Goal: Task Accomplishment & Management: Manage account settings

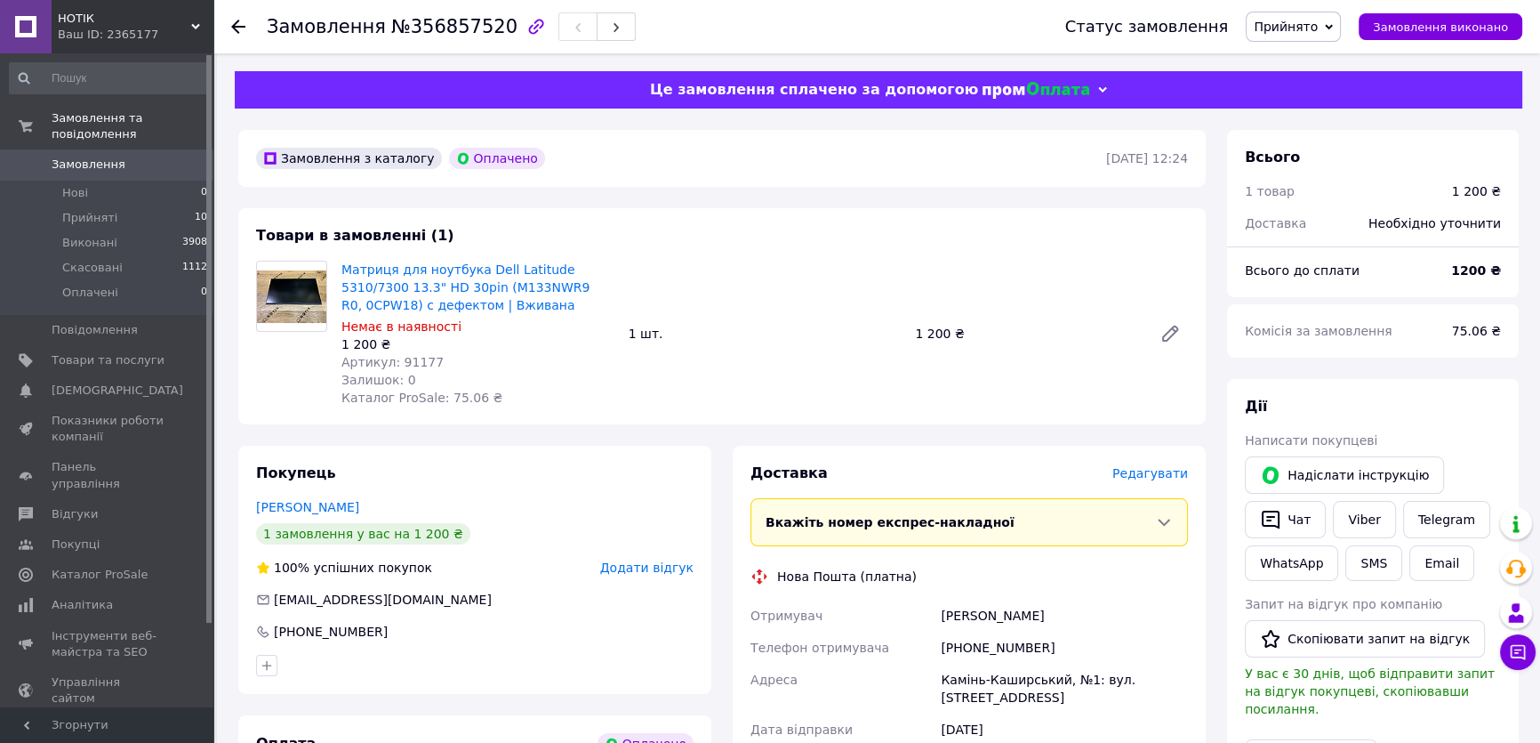
click at [132, 157] on span "Замовлення" at bounding box center [108, 165] width 113 height 16
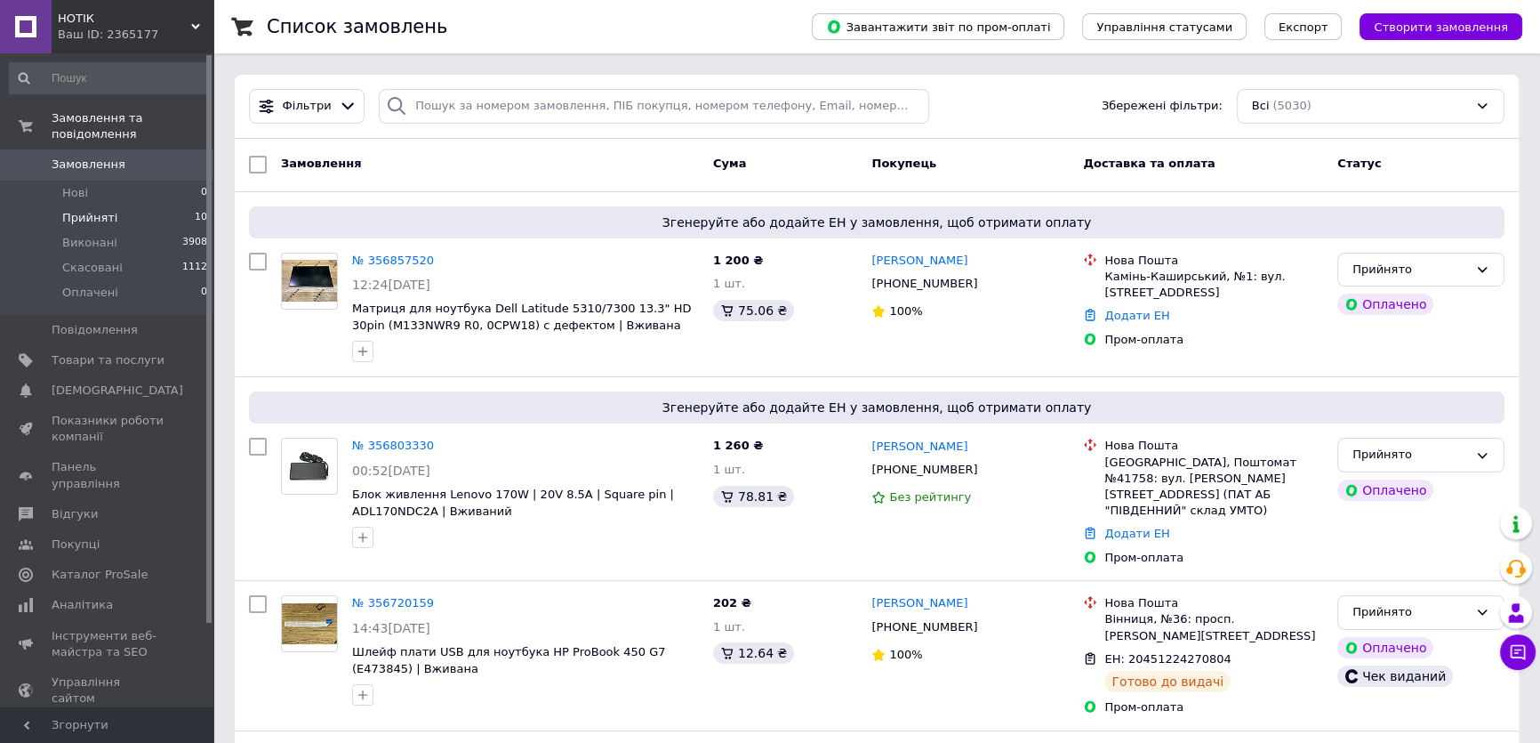
click at [101, 210] on span "Прийняті" at bounding box center [89, 218] width 55 height 16
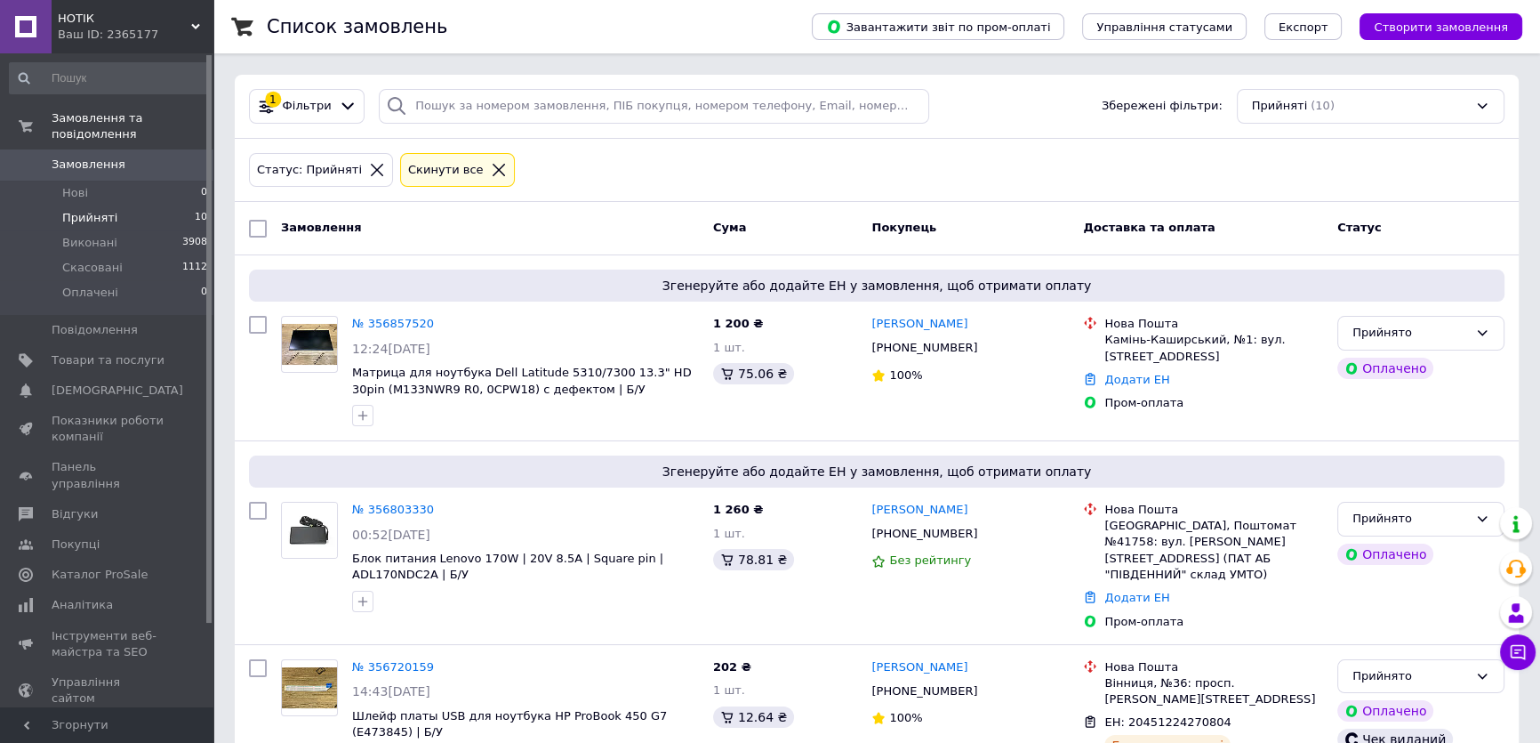
click at [487, 169] on div at bounding box center [498, 170] width 23 height 16
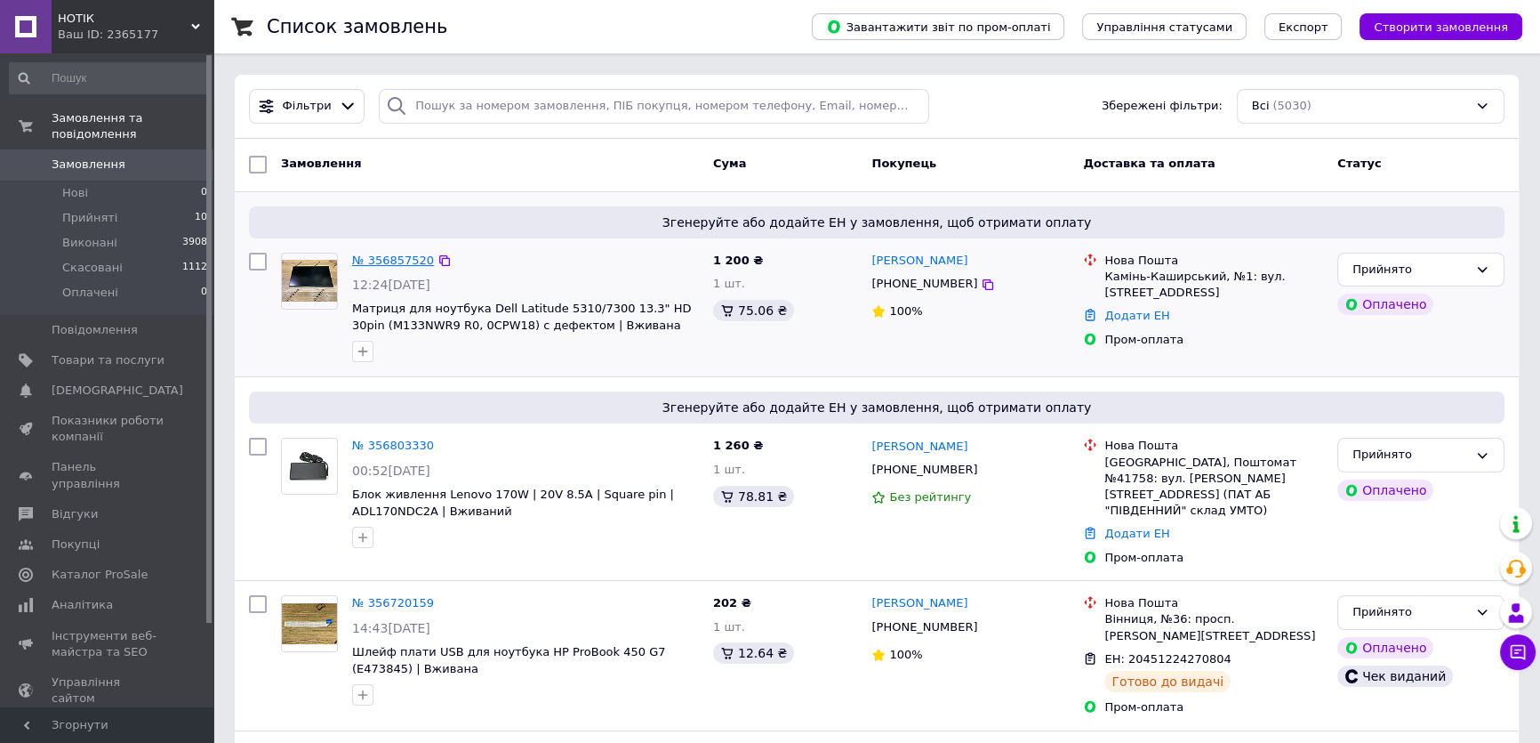
click at [409, 257] on link "№ 356857520" at bounding box center [393, 259] width 82 height 13
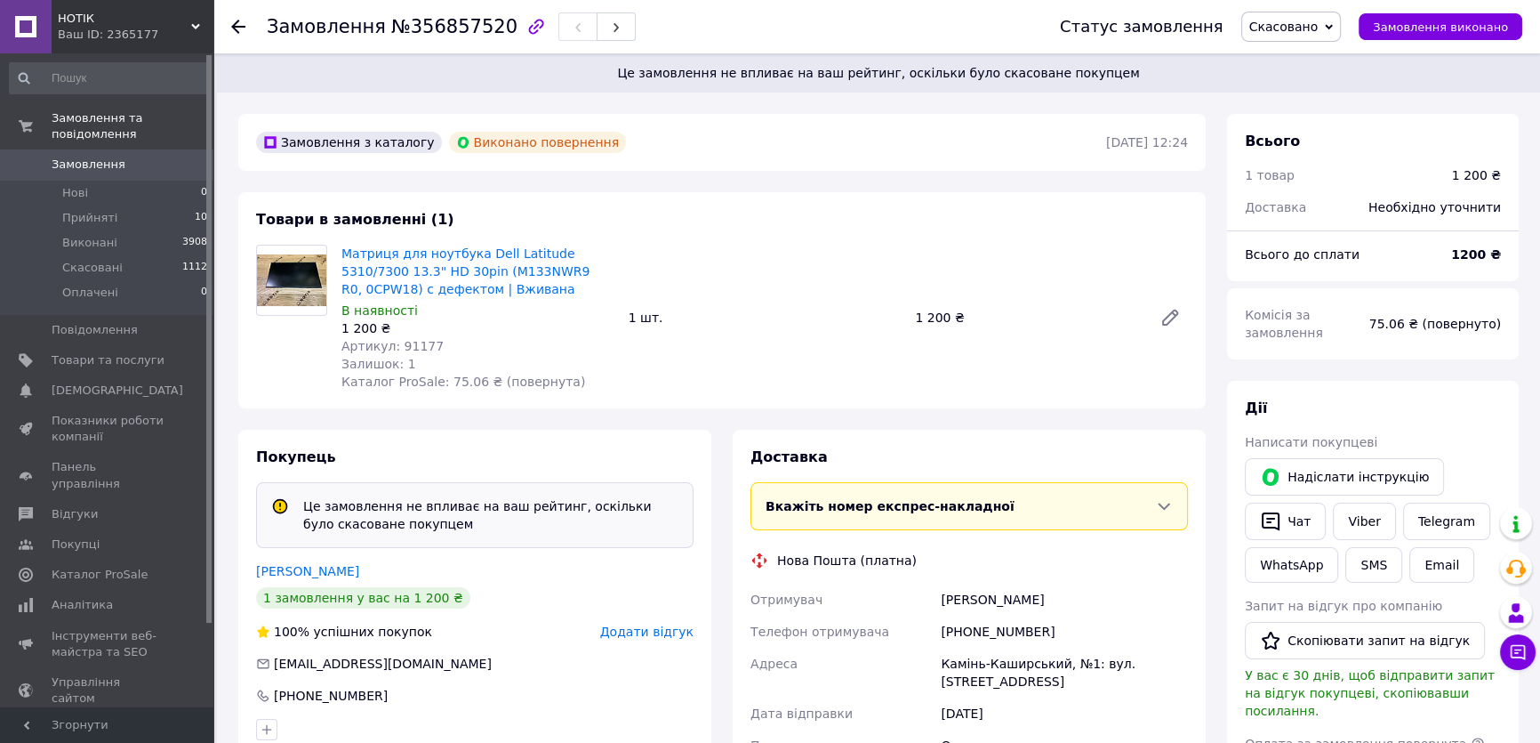
click at [98, 149] on link "Замовлення 0" at bounding box center [109, 164] width 218 height 30
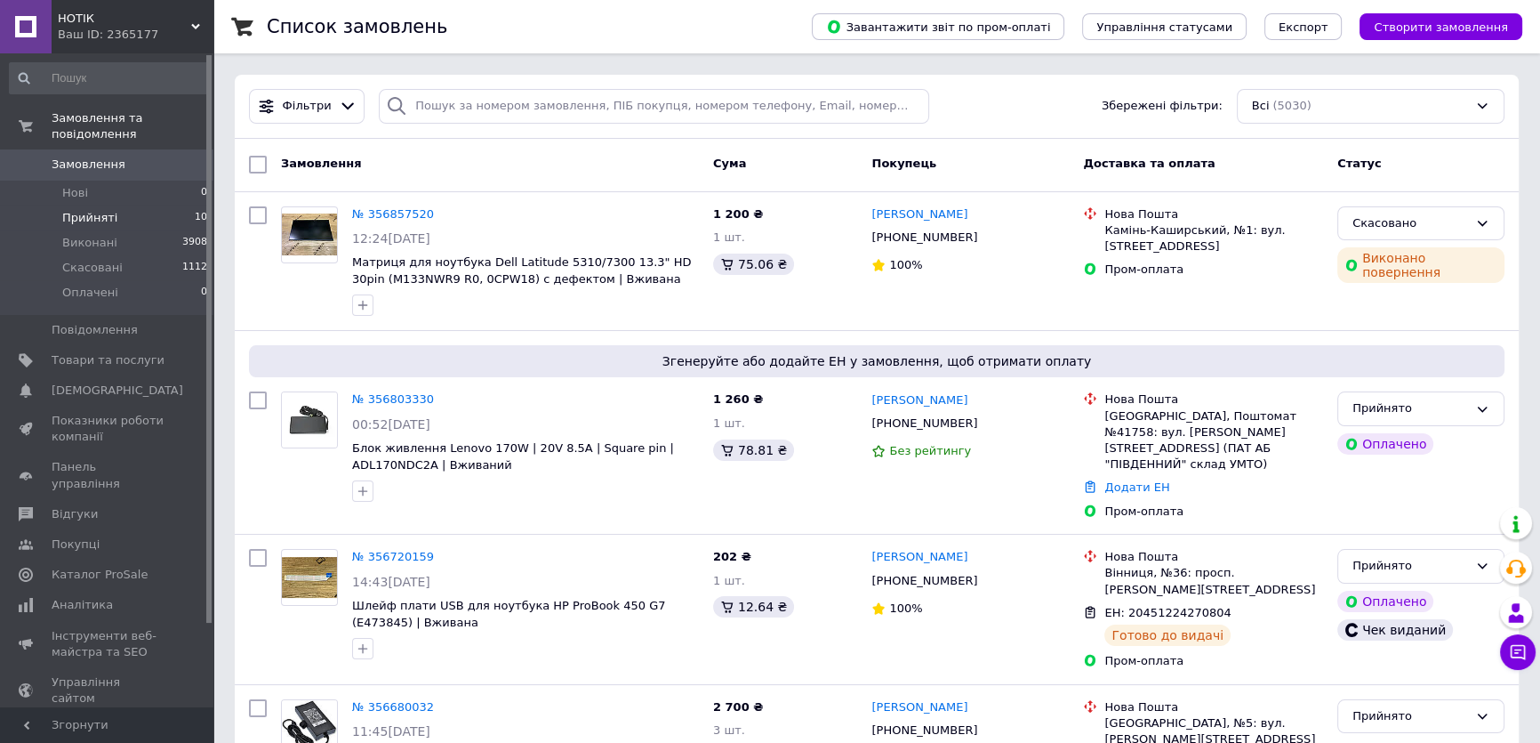
click at [100, 210] on li "Прийняті 10" at bounding box center [109, 217] width 218 height 25
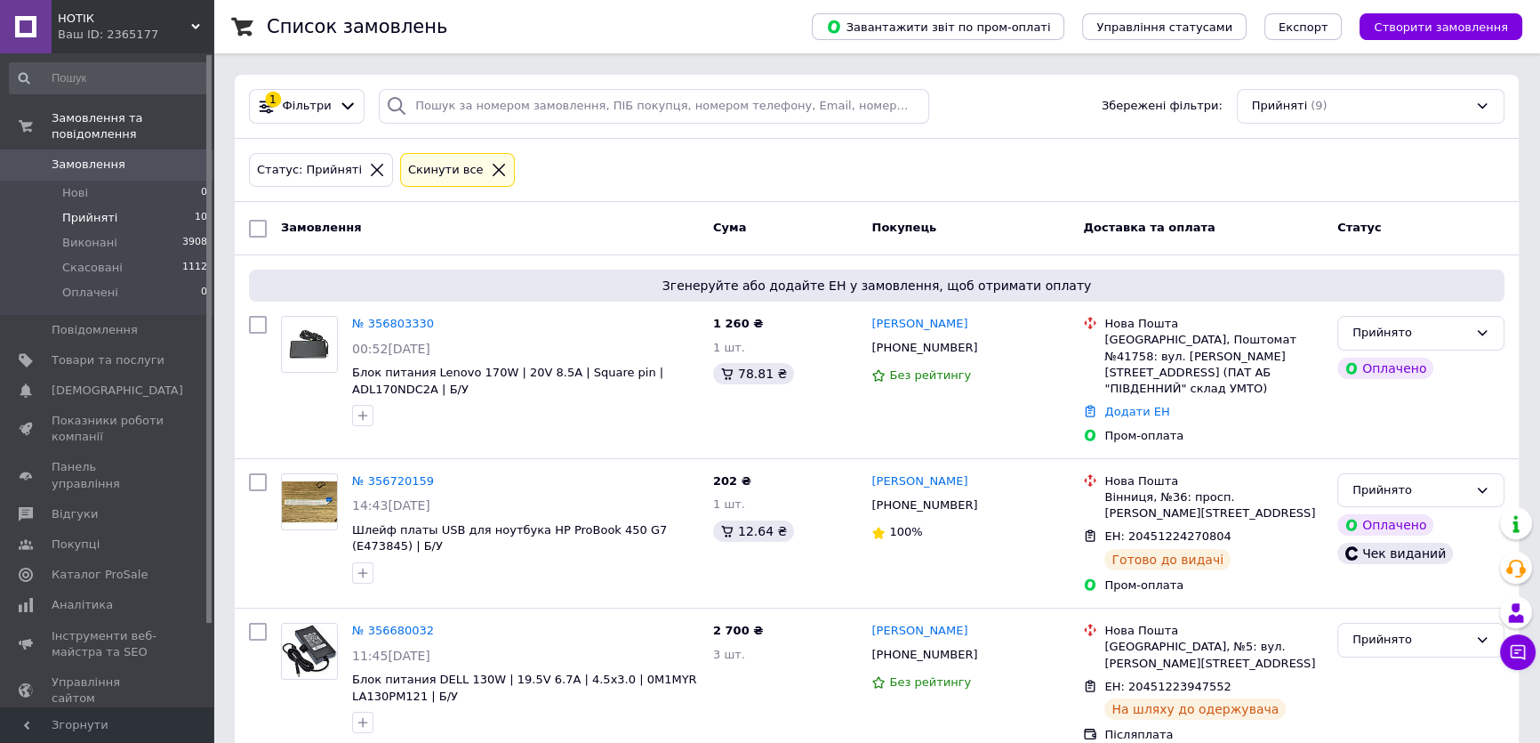
click at [434, 168] on div "Cкинути все" at bounding box center [446, 170] width 83 height 19
